Goal: Task Accomplishment & Management: Manage account settings

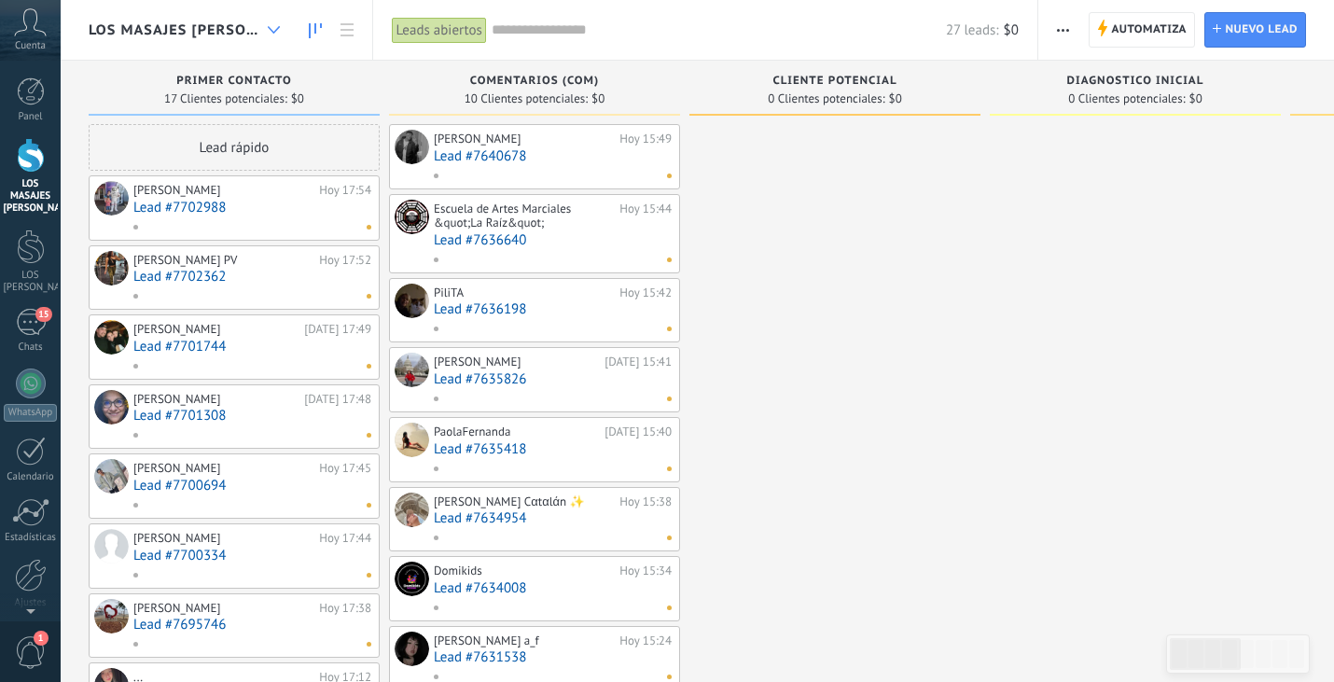
click at [268, 26] on icon at bounding box center [274, 29] width 12 height 7
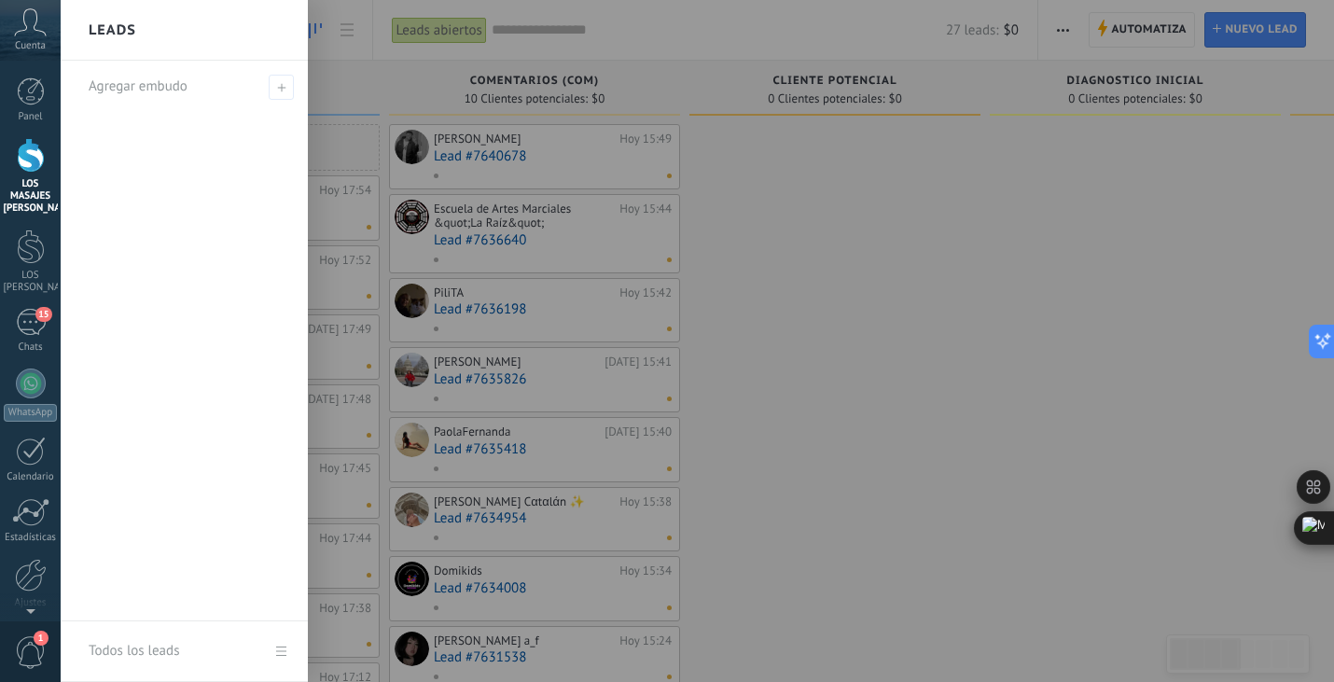
click at [369, 89] on div at bounding box center [728, 341] width 1334 height 682
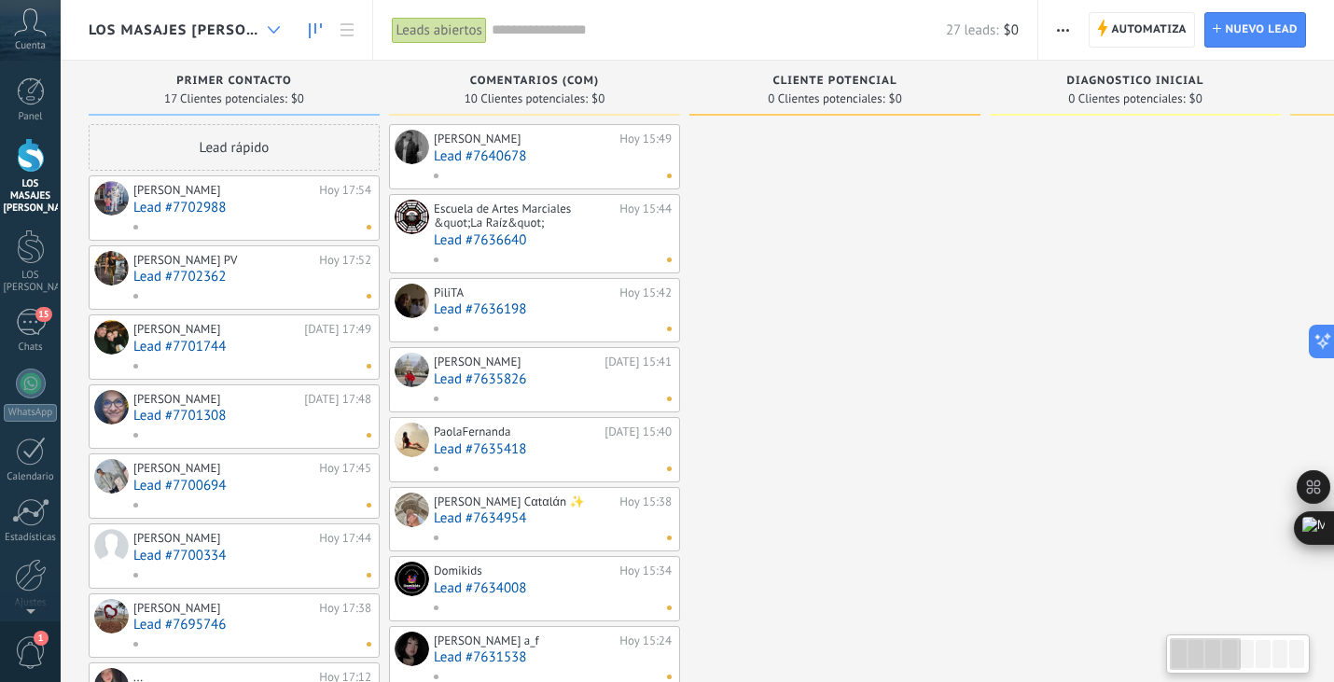
click at [271, 26] on icon at bounding box center [274, 29] width 12 height 7
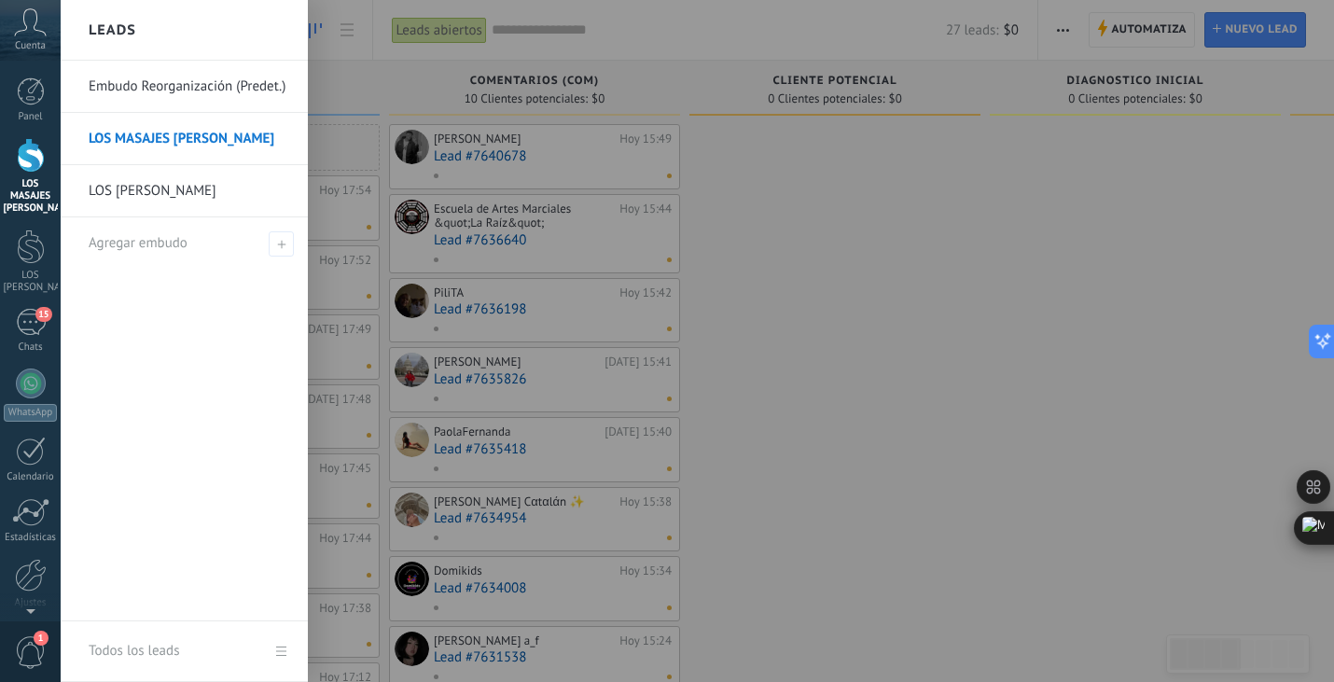
click at [365, 77] on div at bounding box center [728, 341] width 1334 height 682
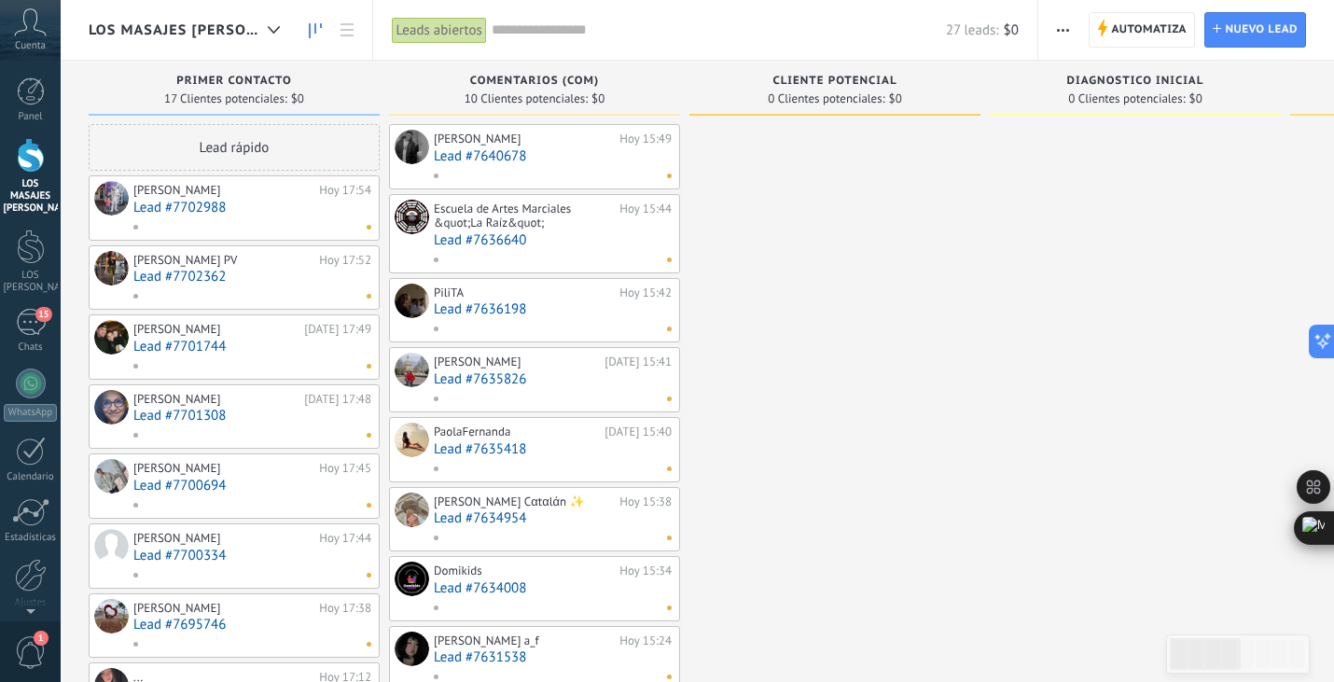
click at [1056, 25] on button "button" at bounding box center [1063, 29] width 27 height 35
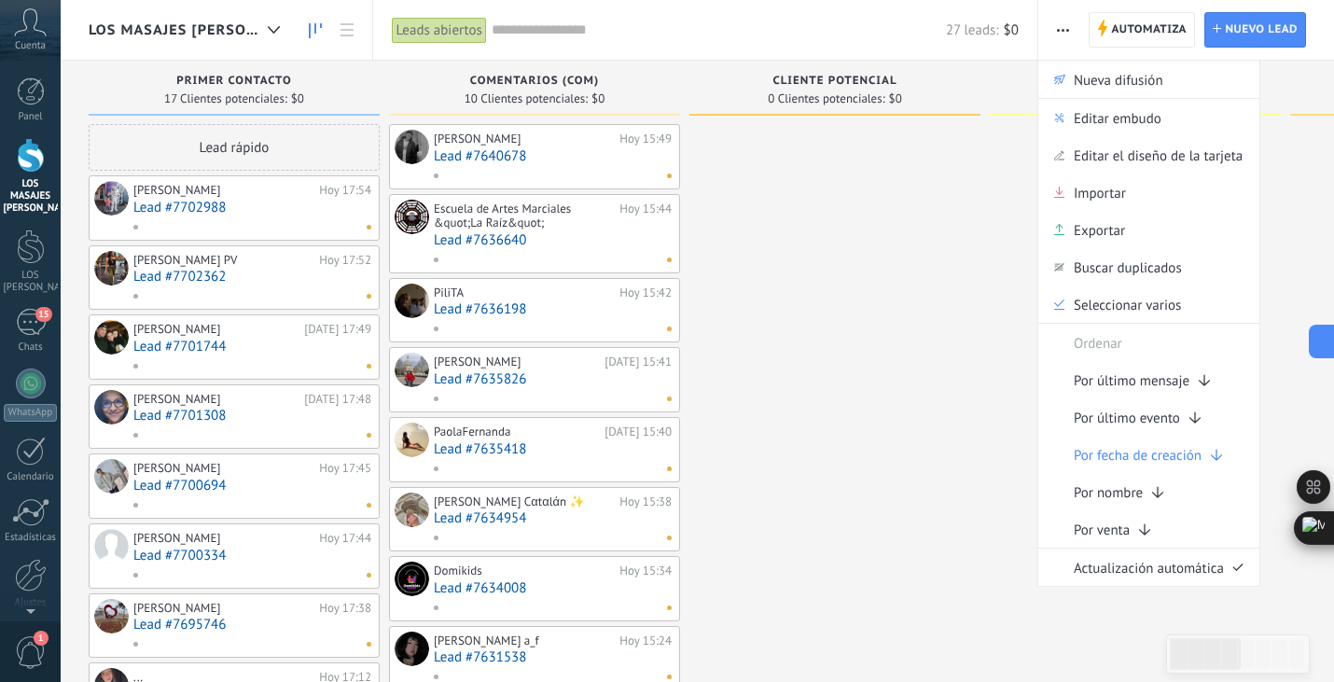
click at [1059, 35] on span "button" at bounding box center [1063, 29] width 12 height 35
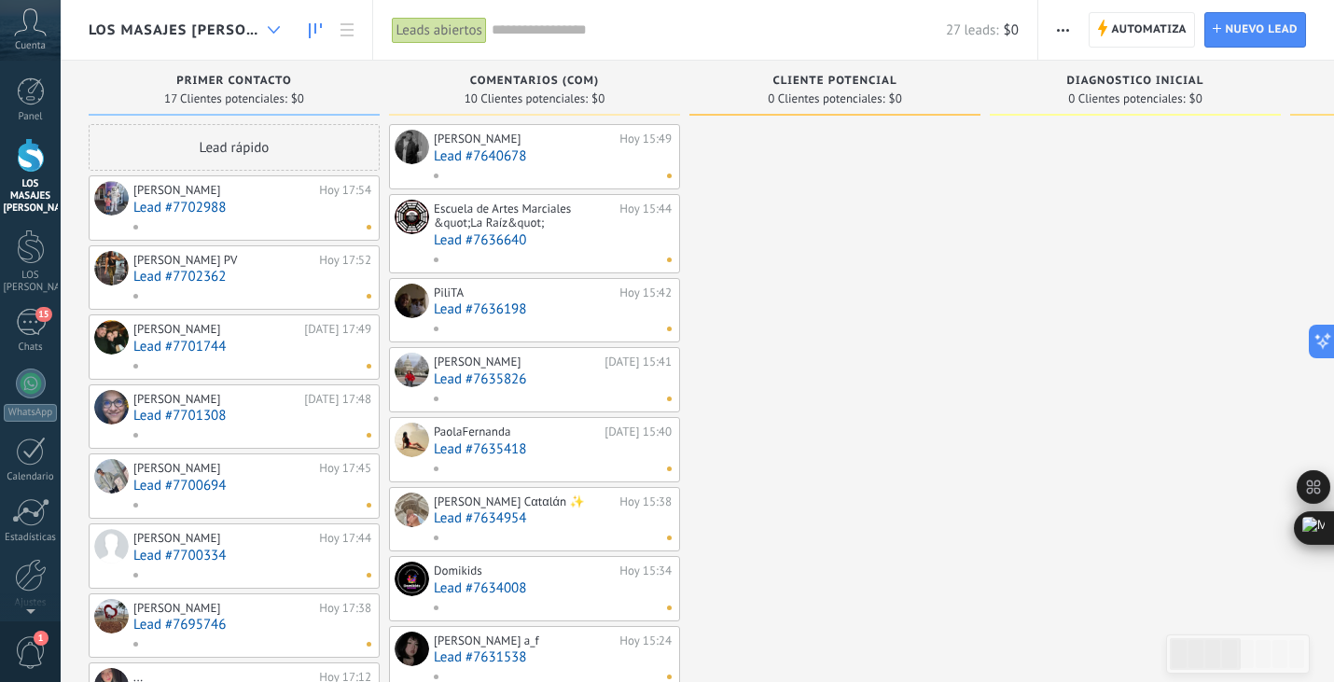
click at [269, 32] on use at bounding box center [273, 29] width 12 height 7
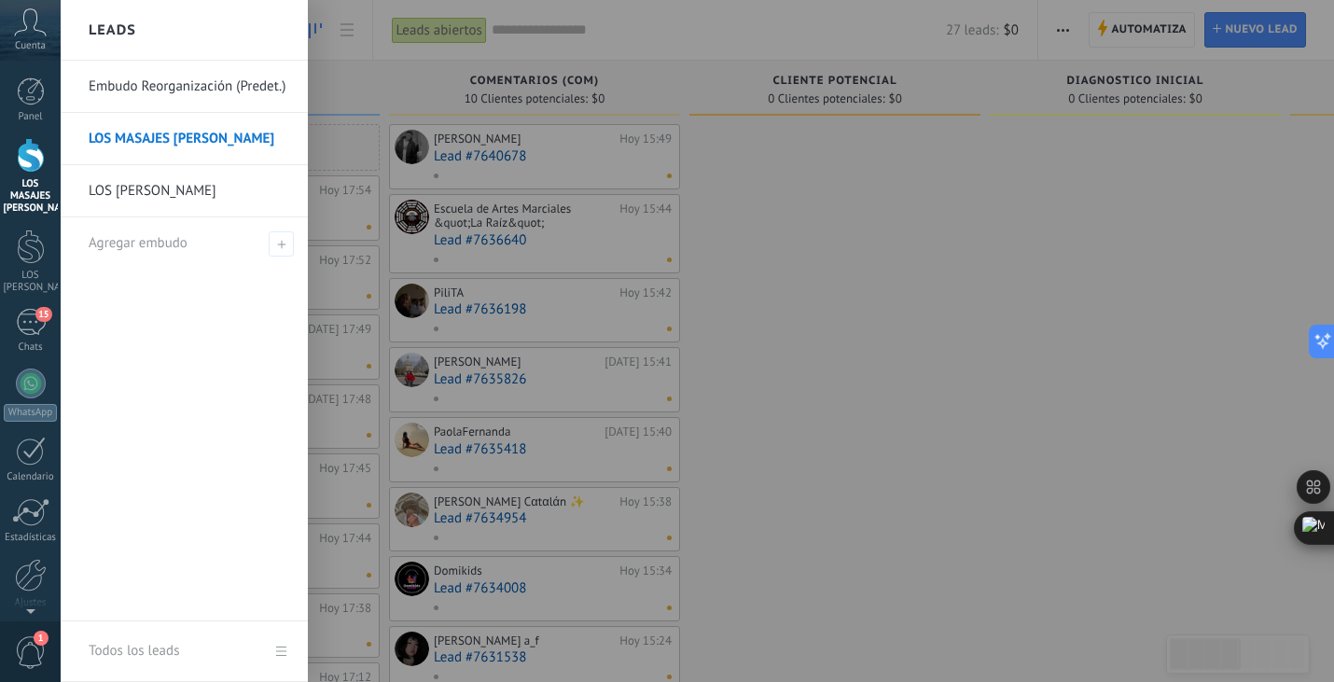
click at [200, 189] on link "LOS [PERSON_NAME]" at bounding box center [189, 191] width 201 height 52
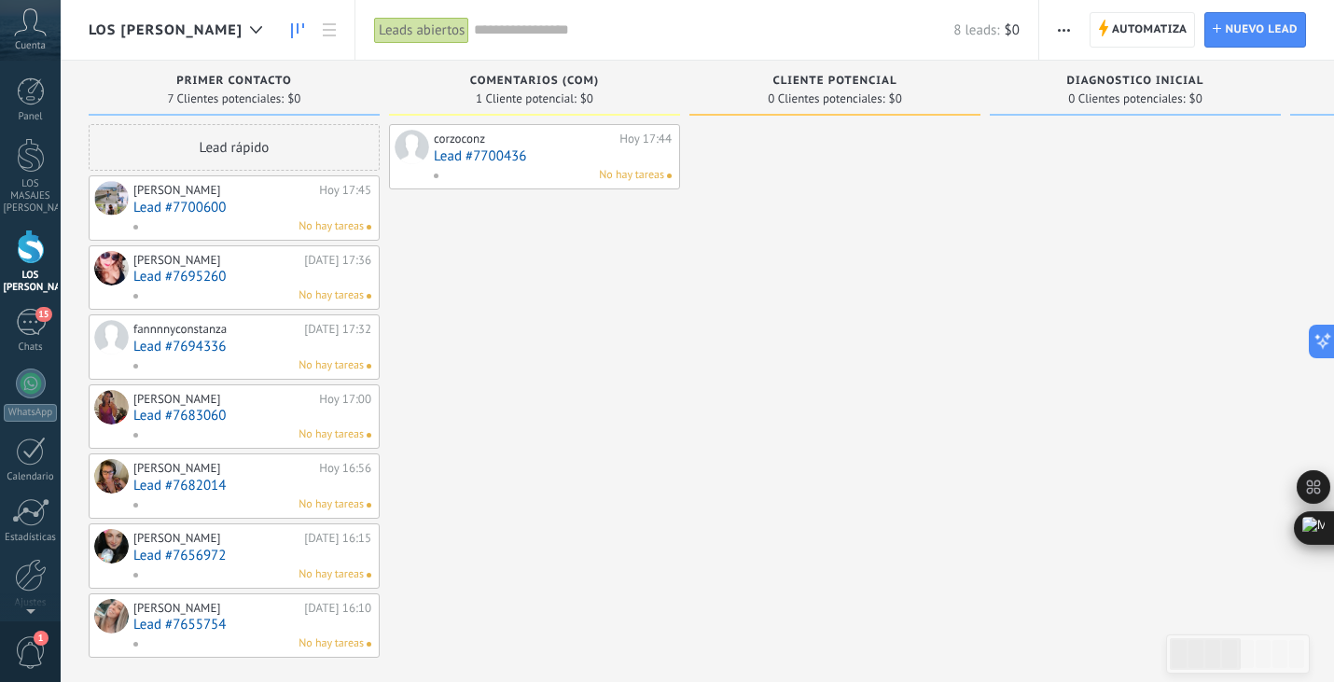
click at [471, 158] on link "Lead #7700436" at bounding box center [553, 156] width 238 height 16
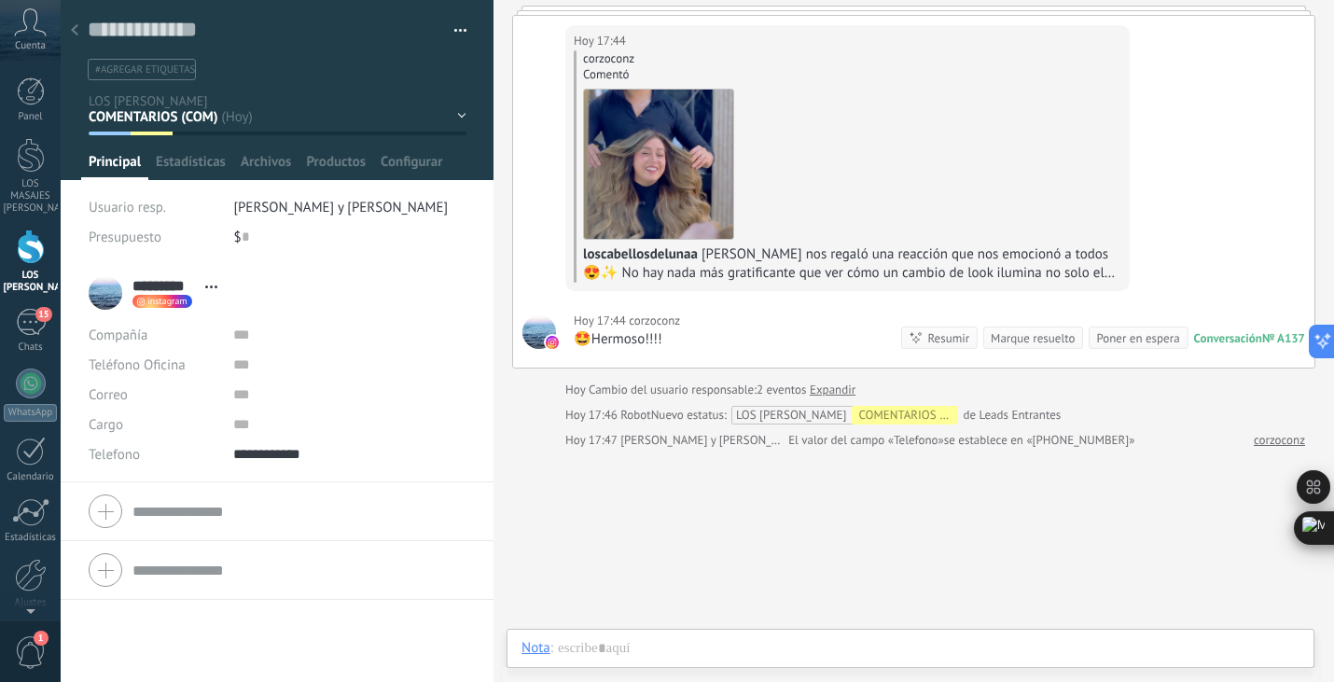
scroll to position [205, 0]
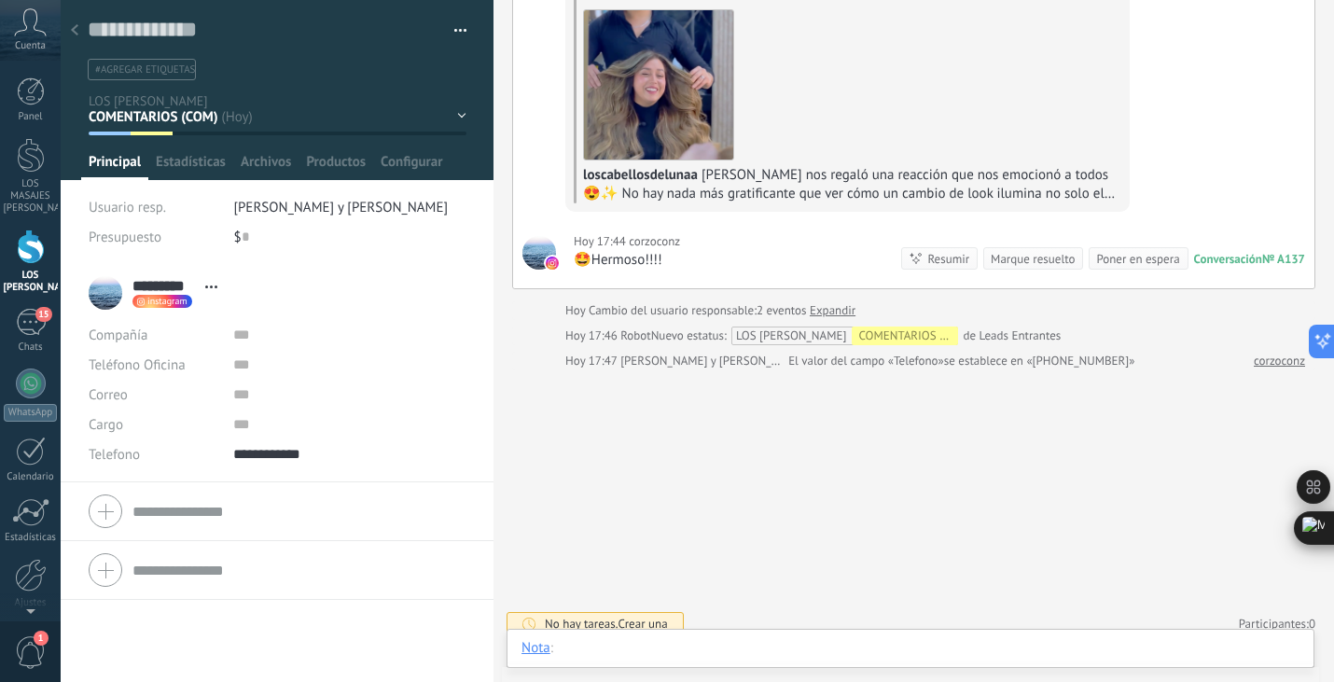
click at [597, 659] on div at bounding box center [911, 667] width 778 height 56
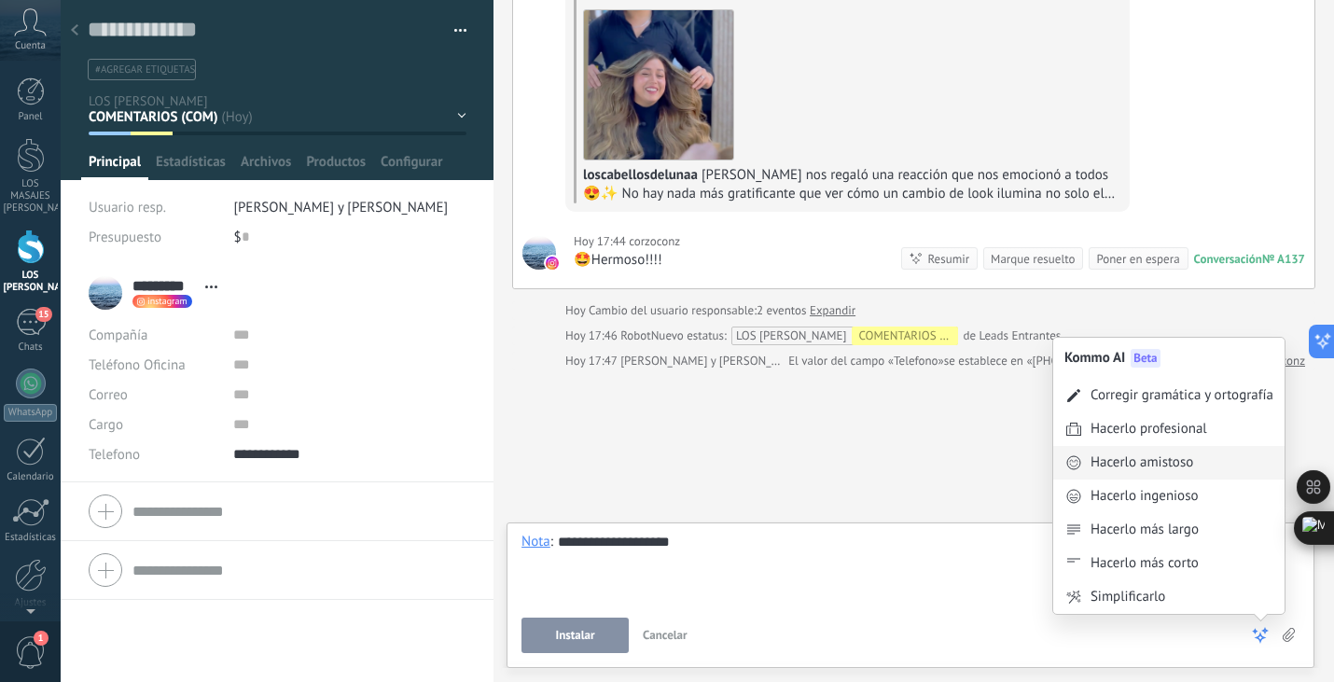
click at [1154, 466] on div "Hacerlo amistoso" at bounding box center [1142, 462] width 103 height 19
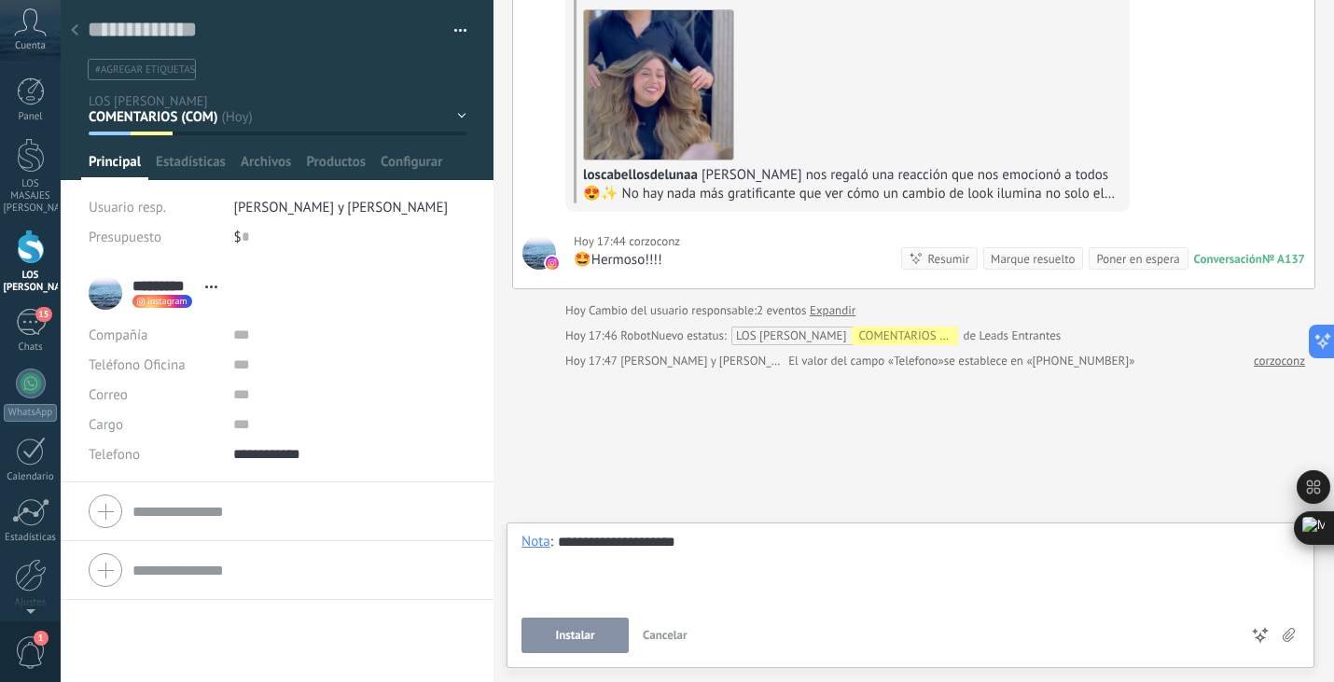
click at [597, 541] on div "**********" at bounding box center [911, 568] width 778 height 71
click at [605, 541] on div "**********" at bounding box center [911, 568] width 778 height 71
click at [590, 640] on span "Instalar" at bounding box center [575, 635] width 39 height 13
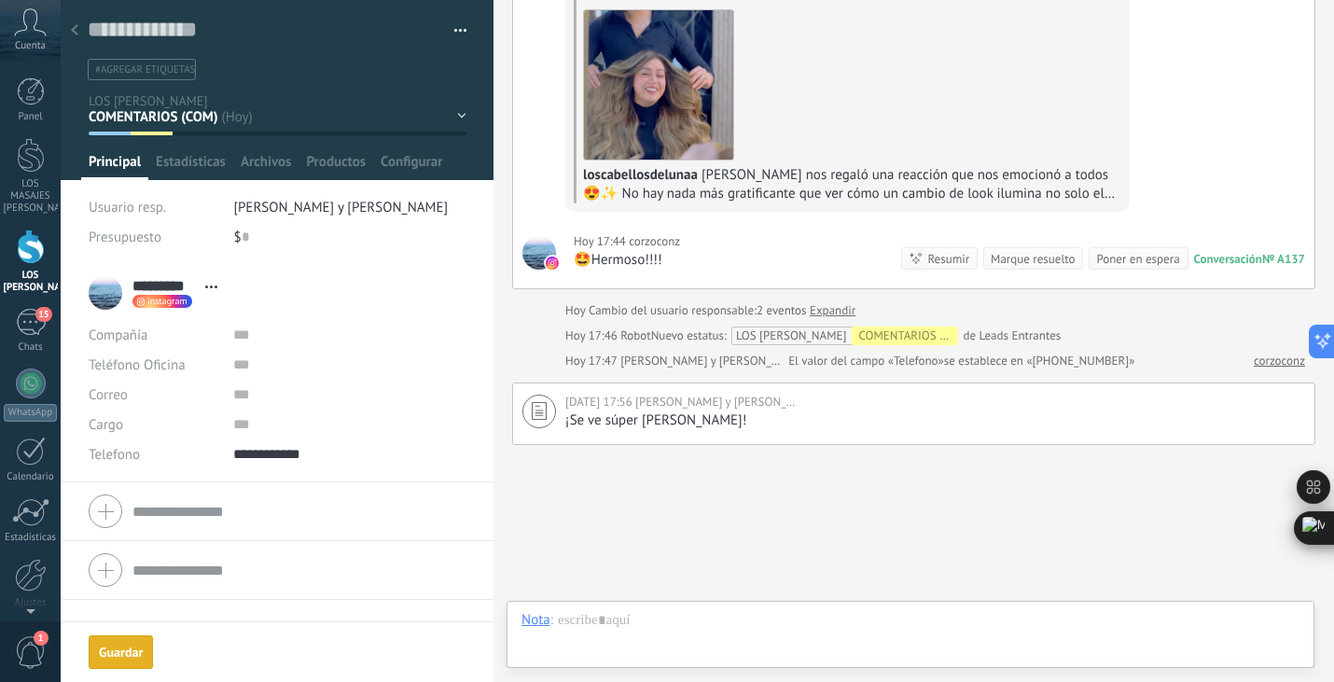
scroll to position [292, 0]
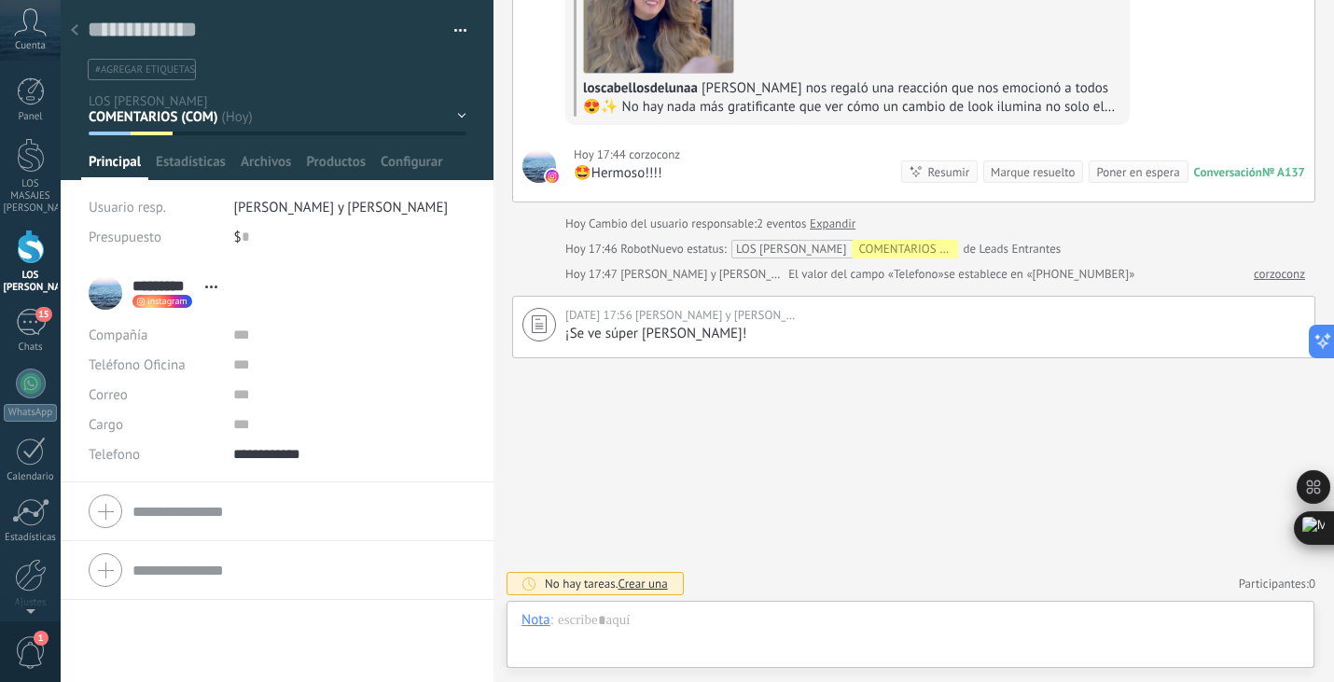
click at [1027, 176] on div "Marque resuelto" at bounding box center [1033, 172] width 84 height 18
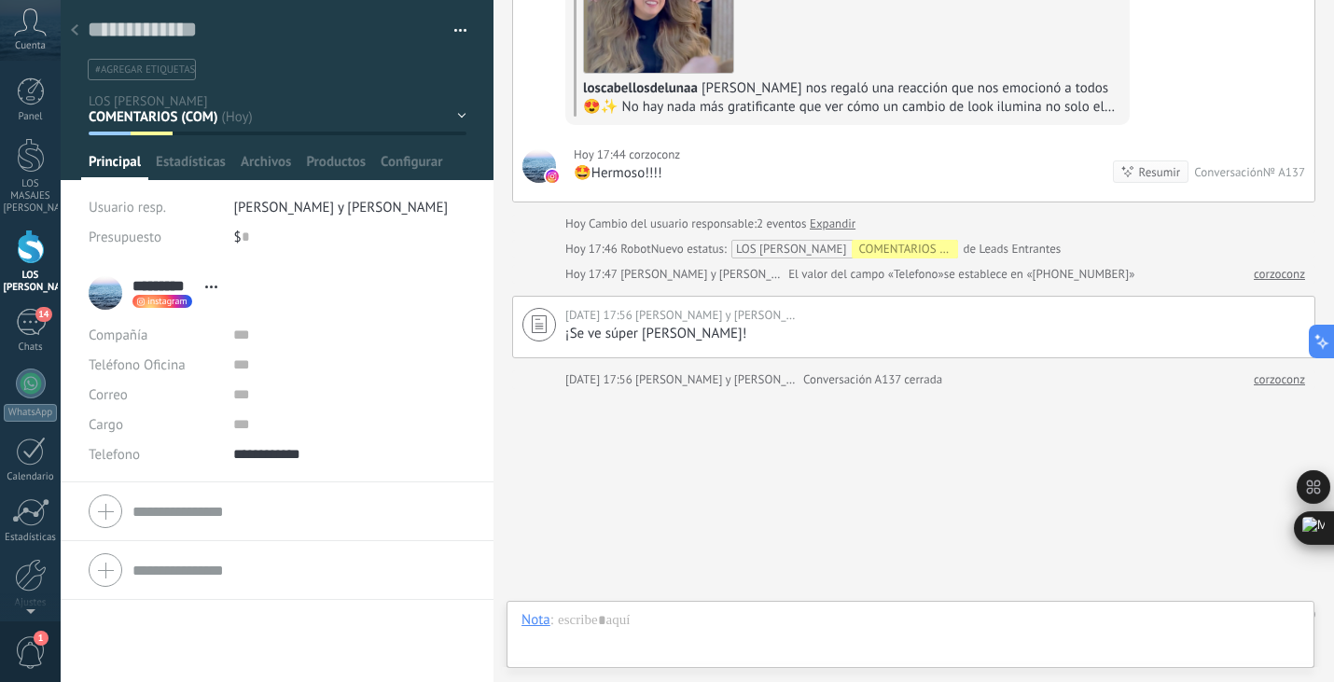
scroll to position [323, 0]
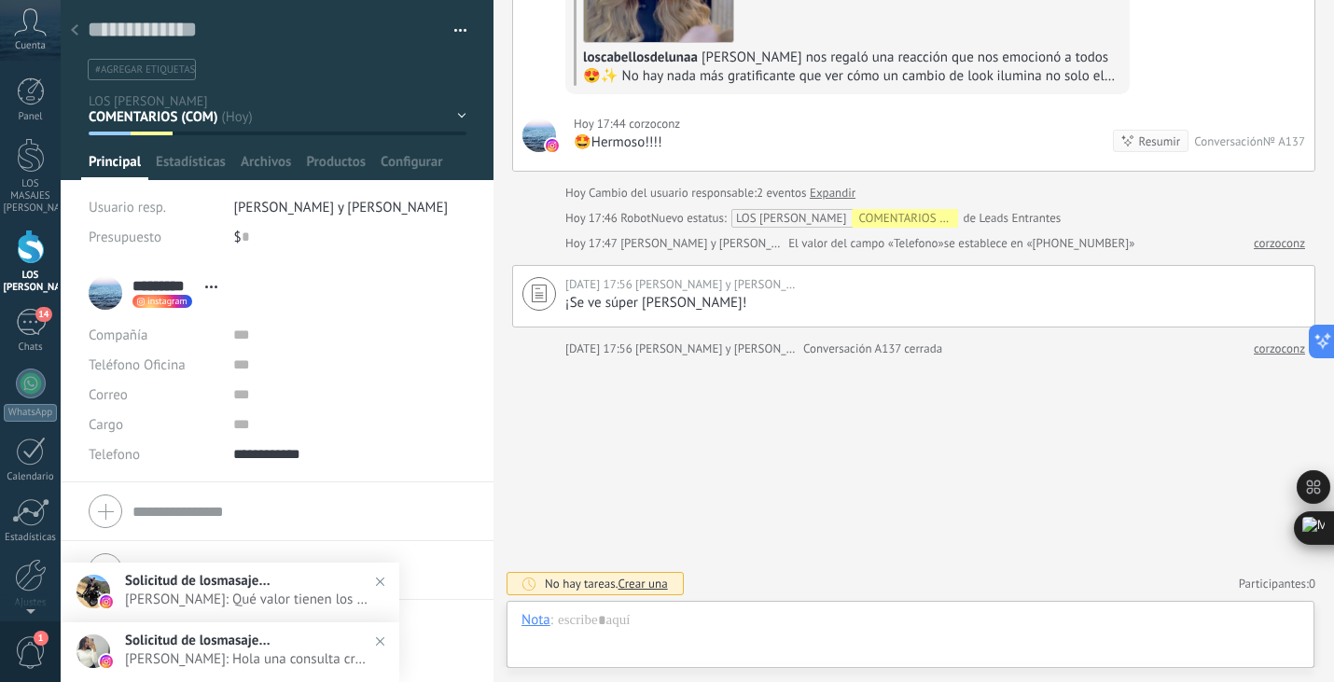
click at [82, 36] on div at bounding box center [75, 31] width 26 height 36
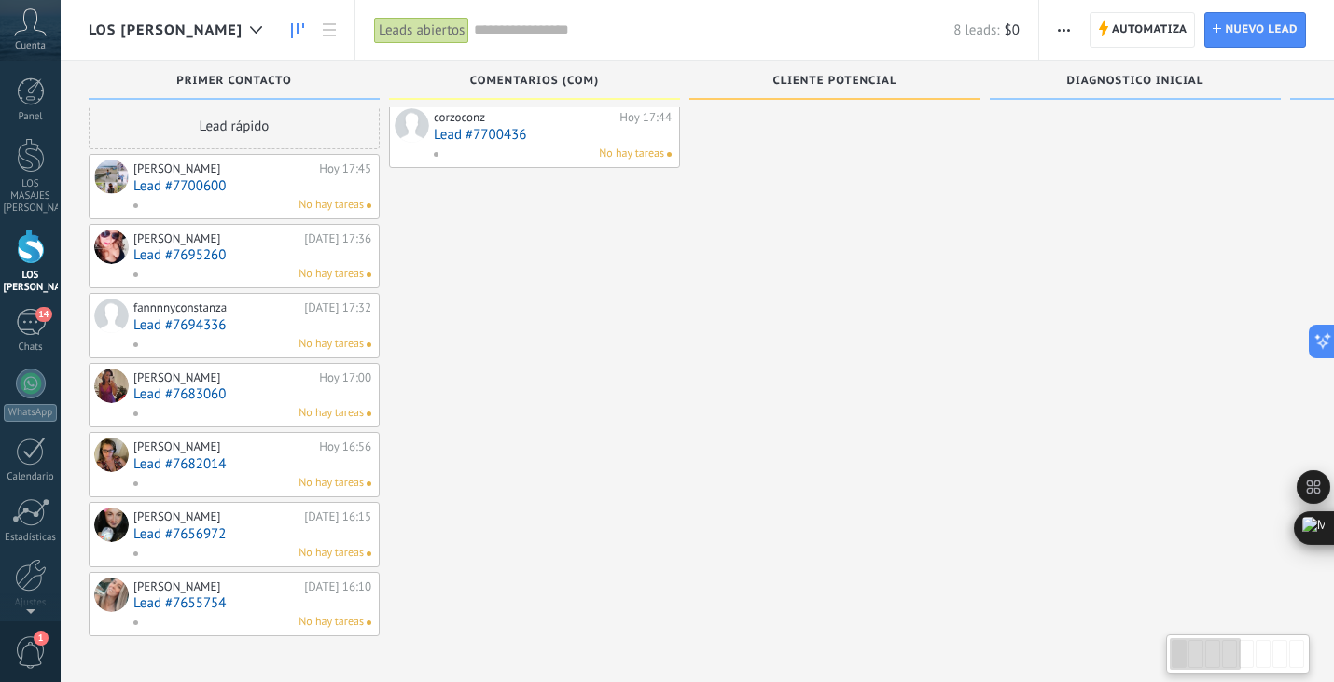
scroll to position [32, 0]
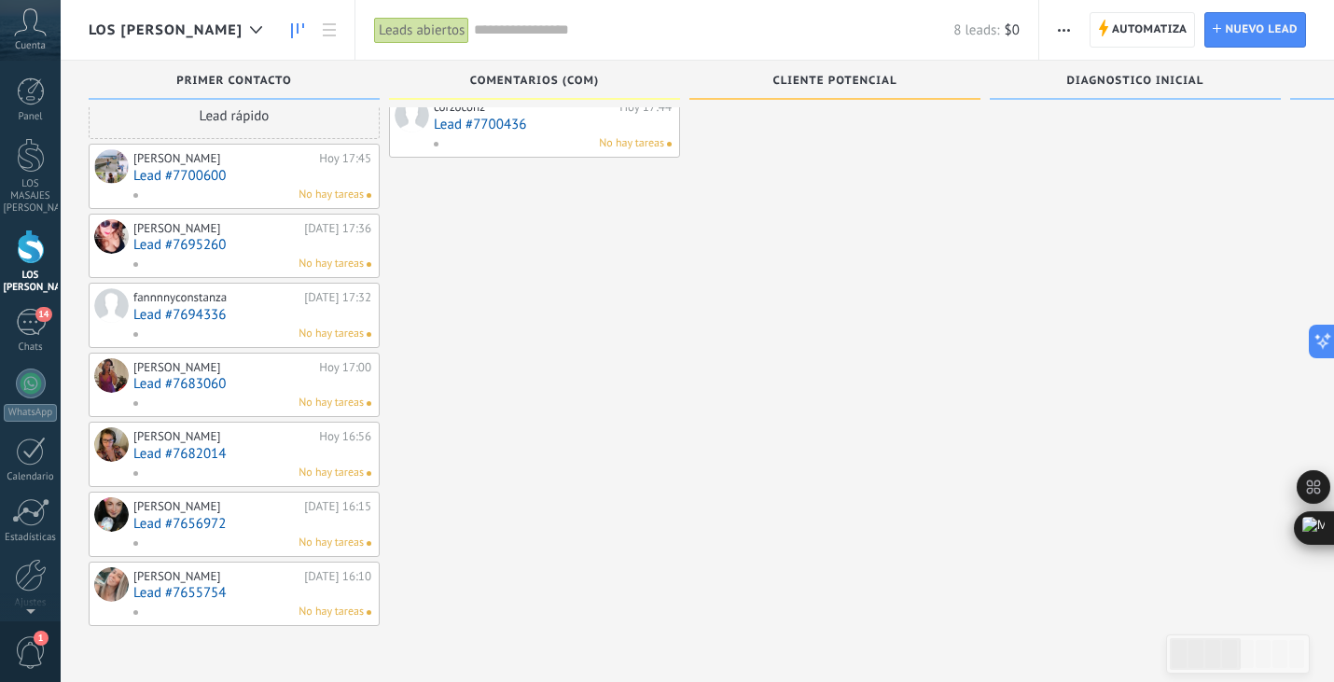
click at [247, 593] on link "Lead #7655754" at bounding box center [252, 593] width 238 height 16
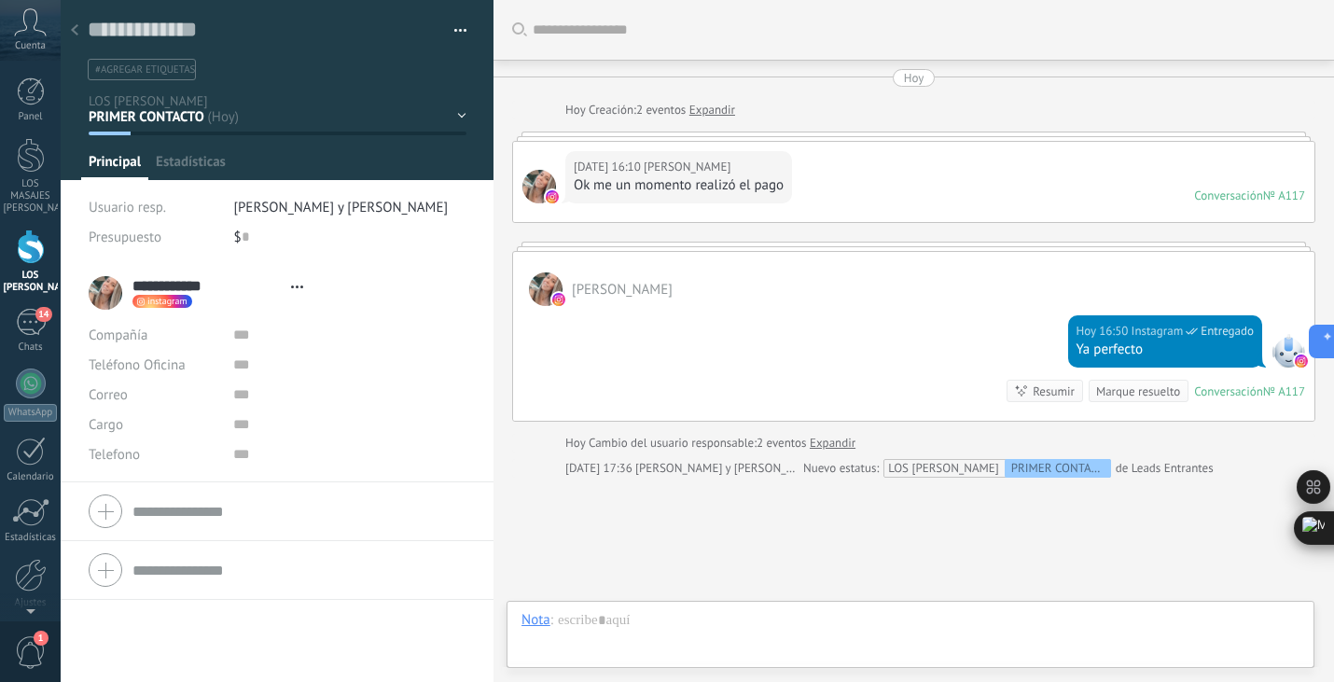
type textarea "**********"
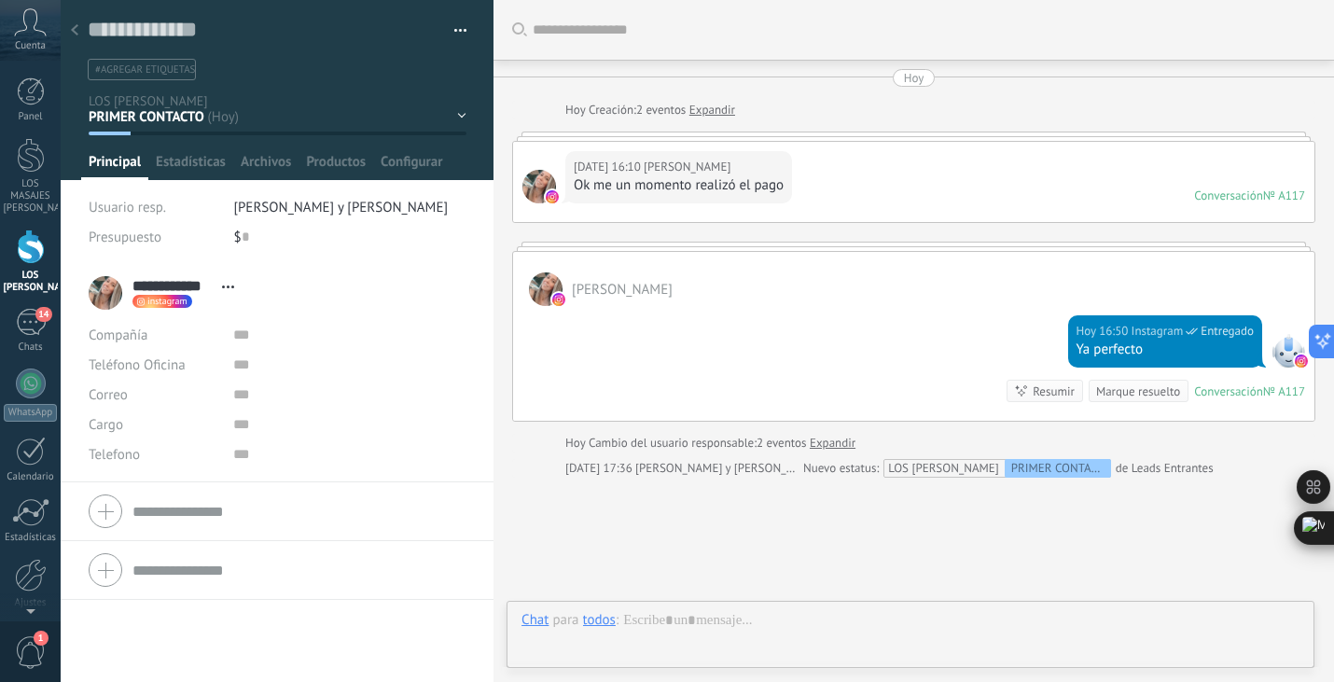
scroll to position [120, 0]
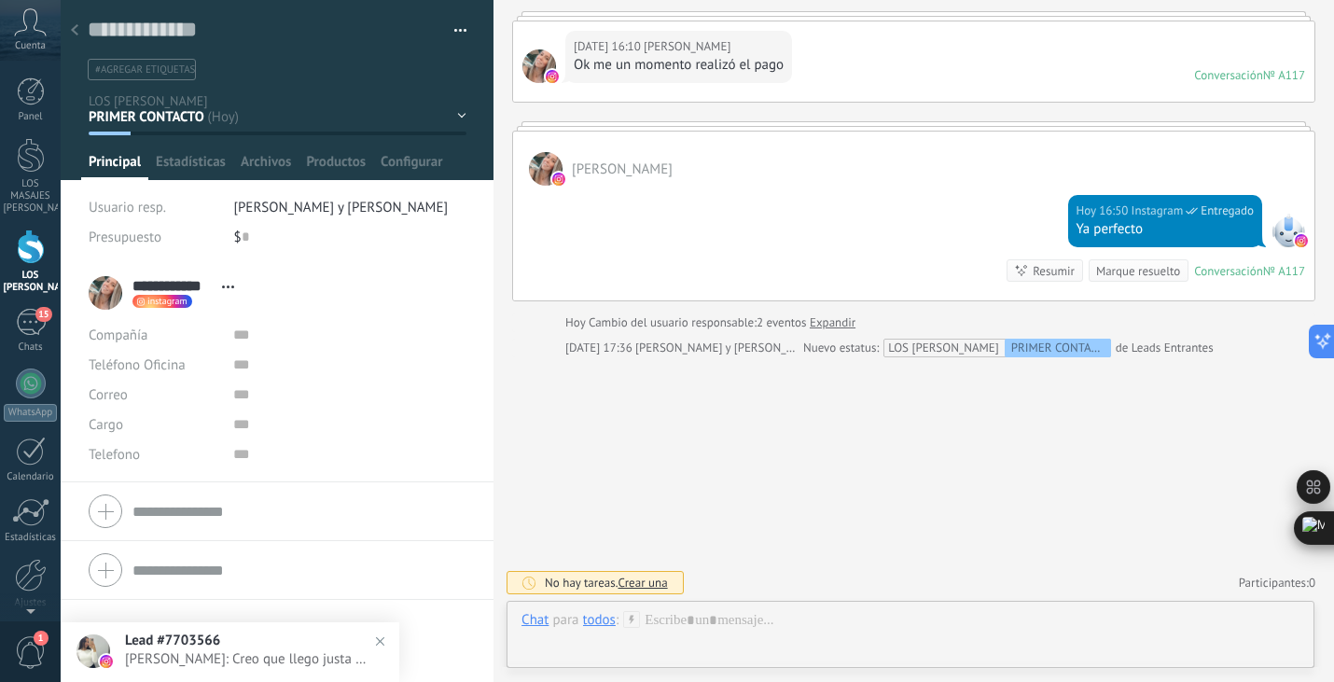
click at [0, 0] on div "PRIMER CONTACTO COMENTARIOS (COM) CLIENTE POTENCIAL DIAGNOSTICO INICIAL TRATAMI…" at bounding box center [0, 0] width 0 height 0
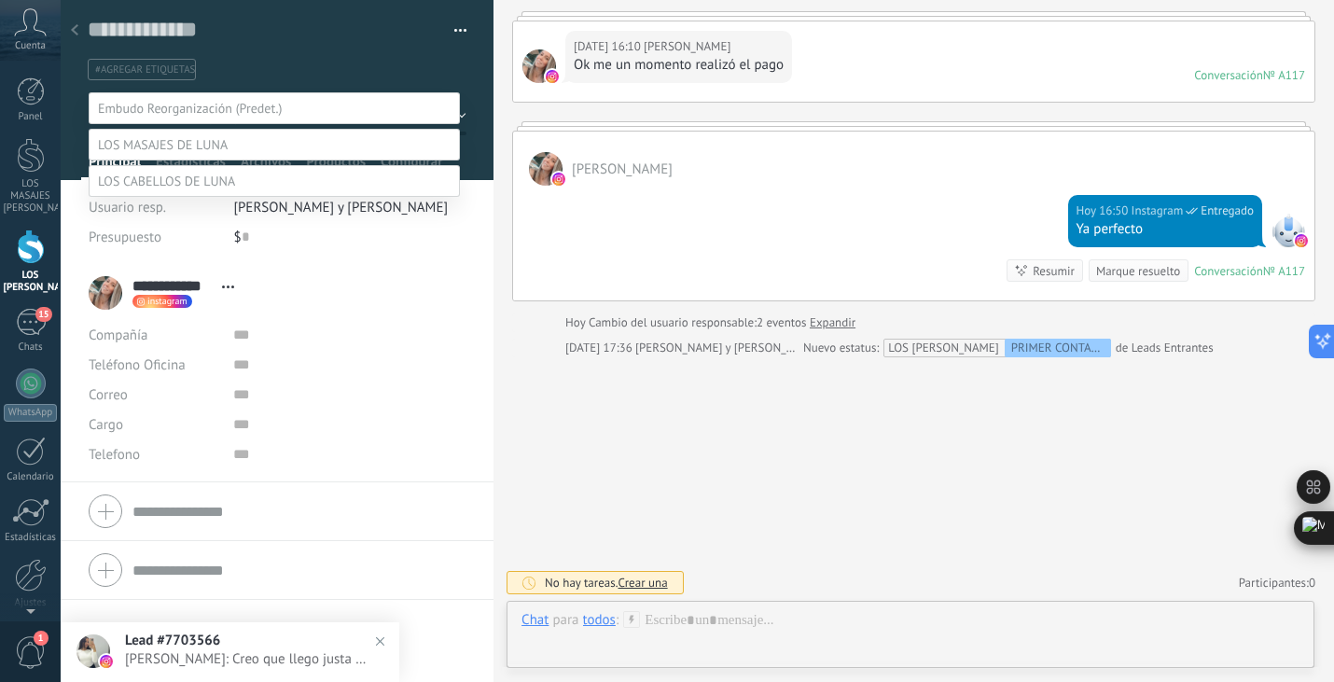
scroll to position [73, 0]
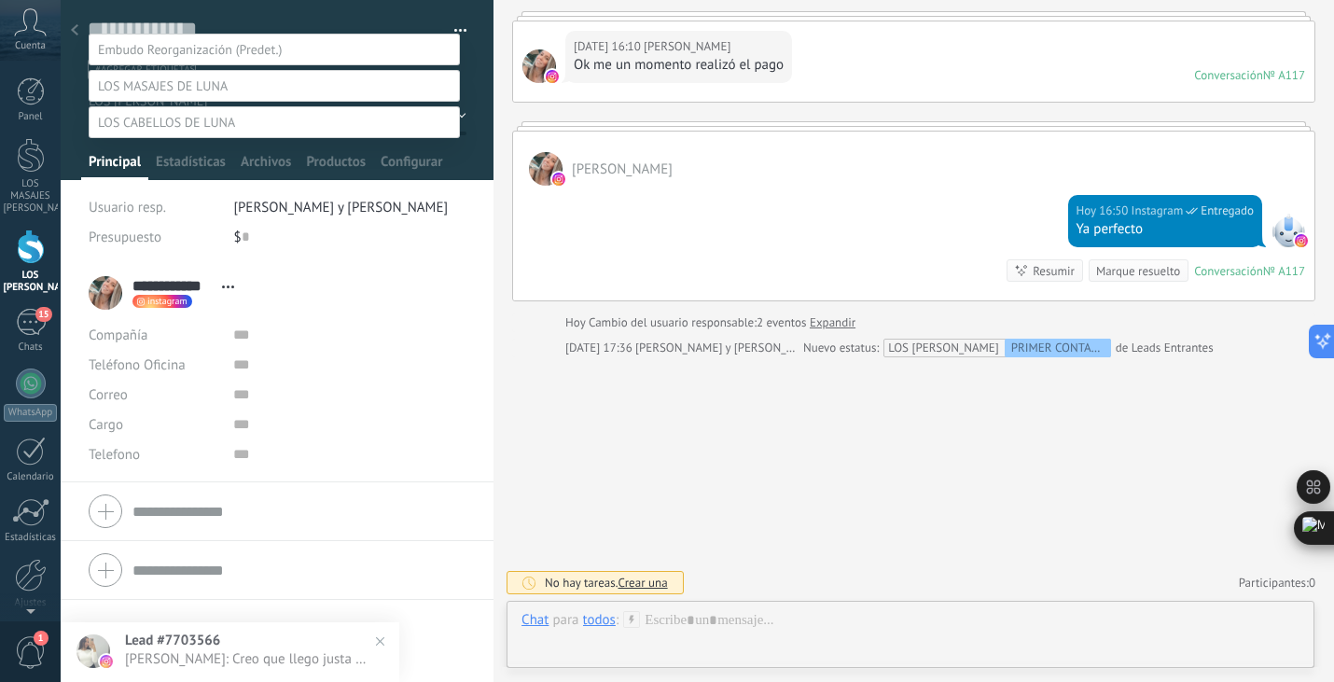
click at [0, 0] on label "COORDINACIÓN Y ABONO" at bounding box center [0, 0] width 0 height 0
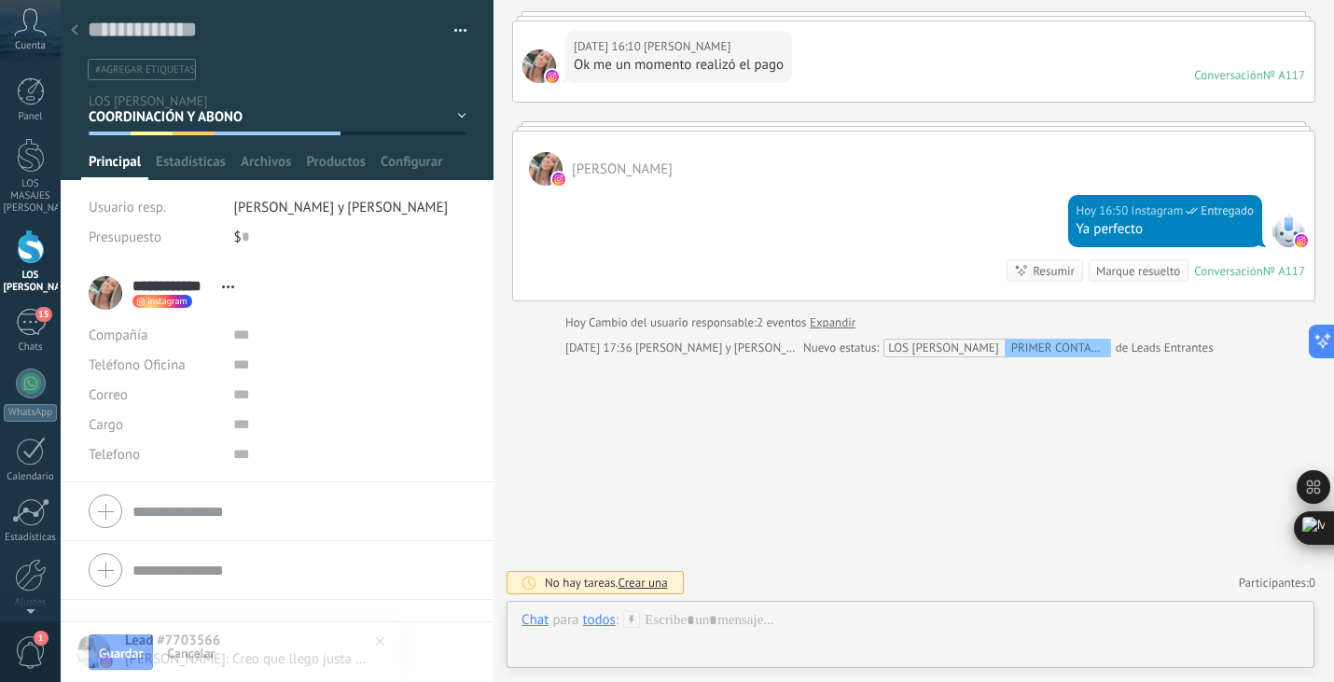
scroll to position [0, 0]
click at [115, 656] on span "Guardar" at bounding box center [121, 653] width 44 height 13
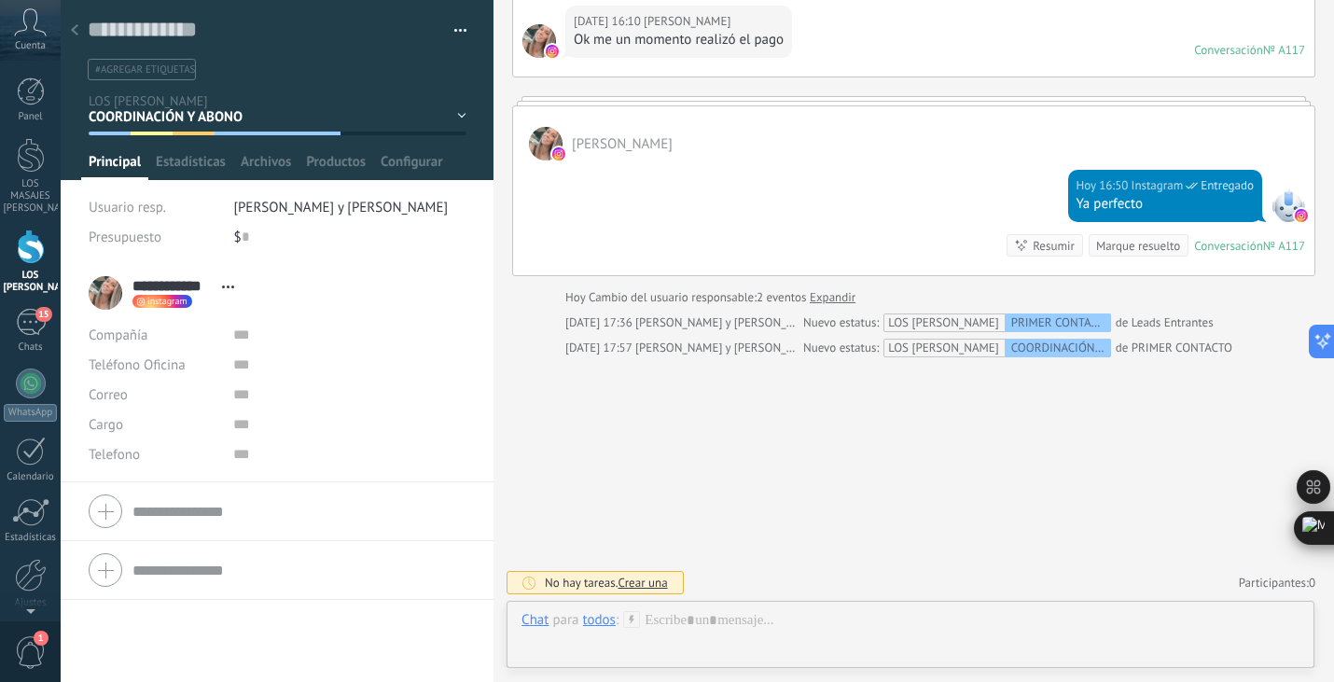
click at [76, 26] on icon at bounding box center [74, 29] width 7 height 11
